Goal: Obtain resource: Download file/media

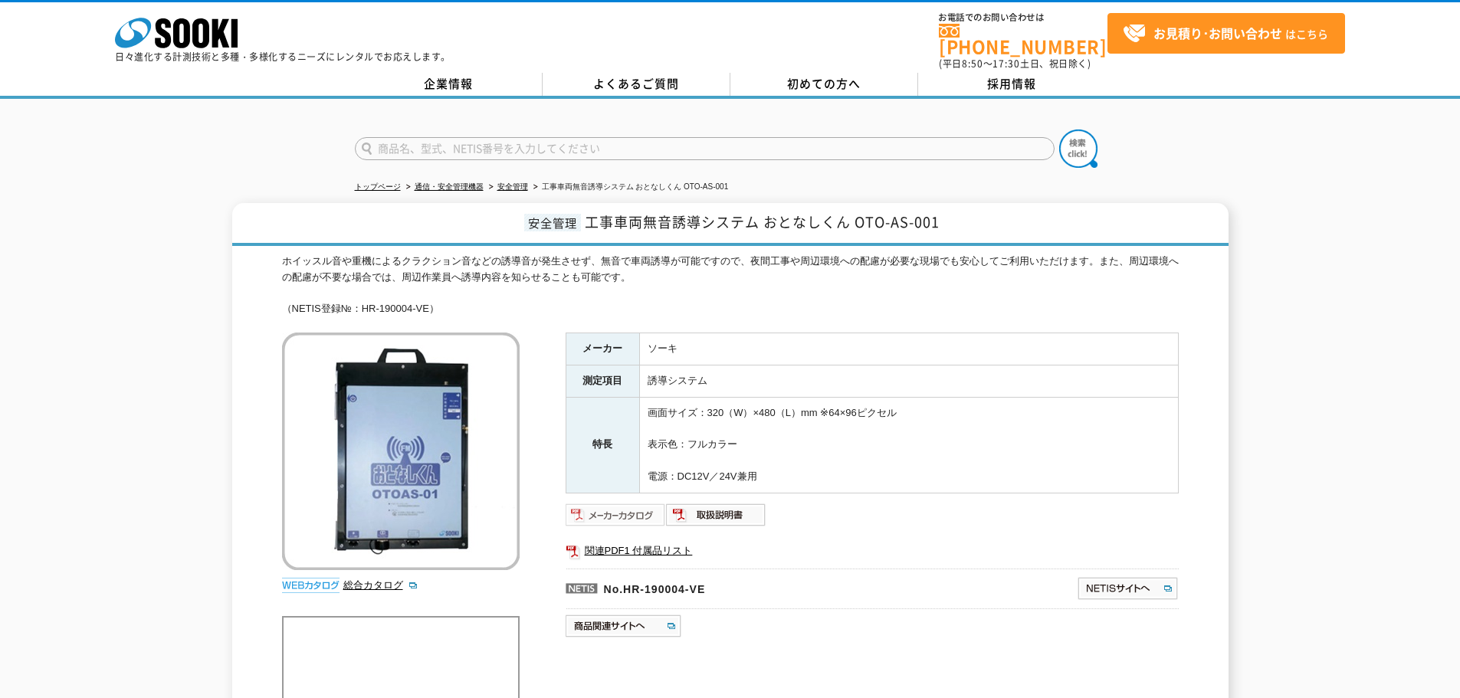
click at [626, 503] on img at bounding box center [616, 515] width 100 height 25
click at [652, 541] on link "関連PDF1 付属品リスト" at bounding box center [872, 551] width 613 height 20
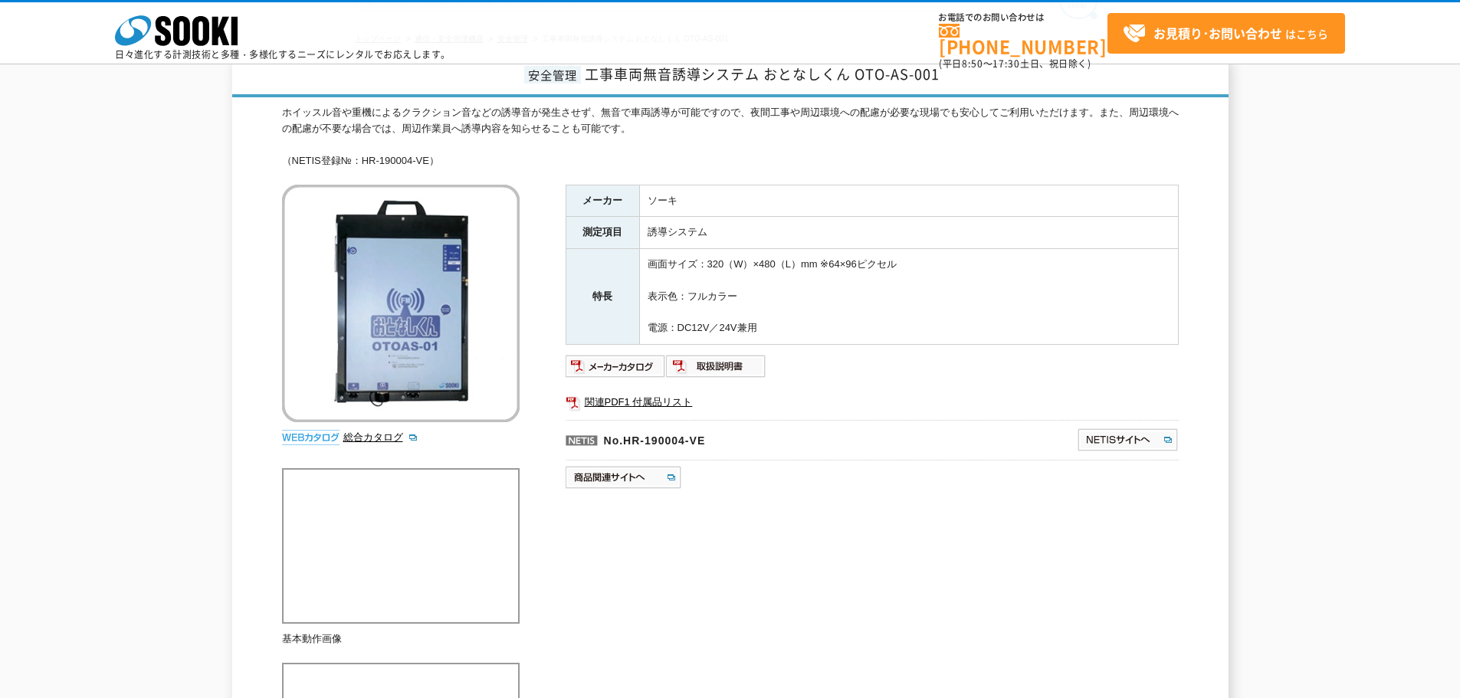
scroll to position [77, 0]
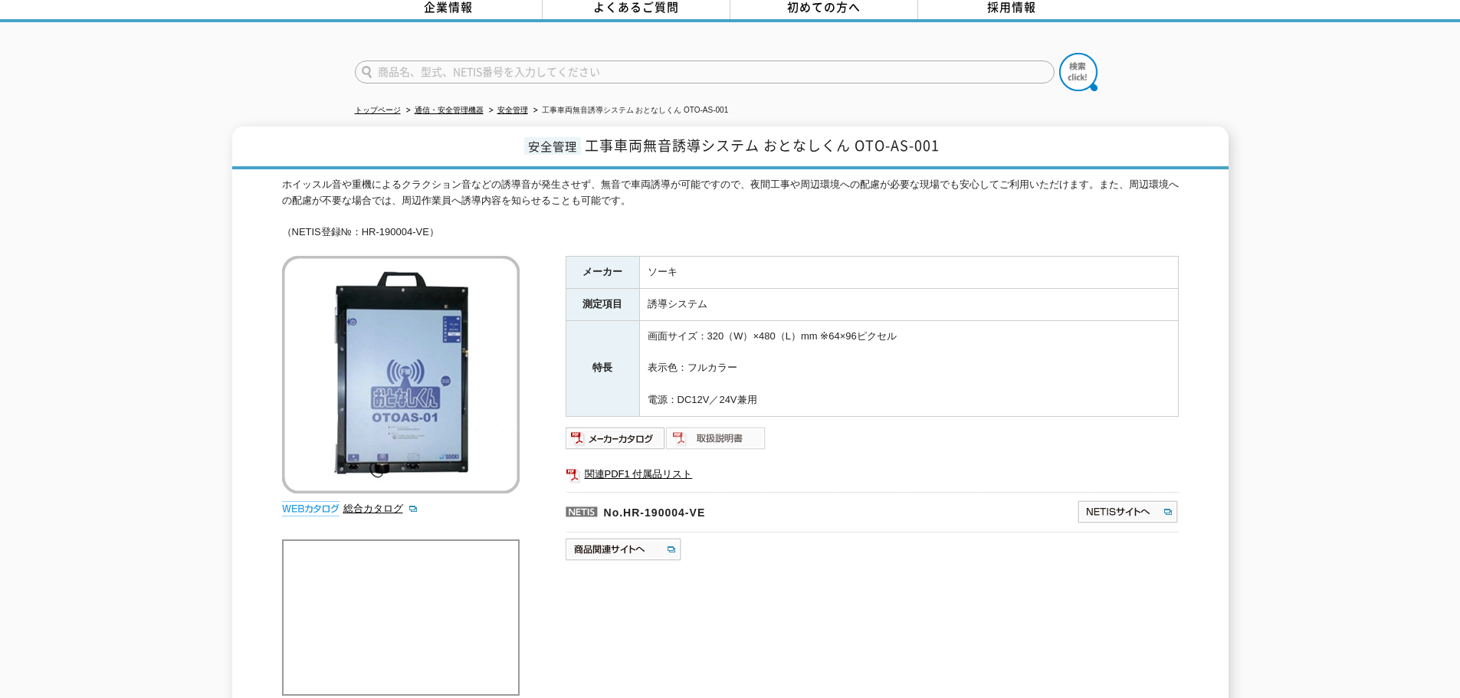
click at [723, 429] on img at bounding box center [716, 438] width 100 height 25
